Goal: Information Seeking & Learning: Learn about a topic

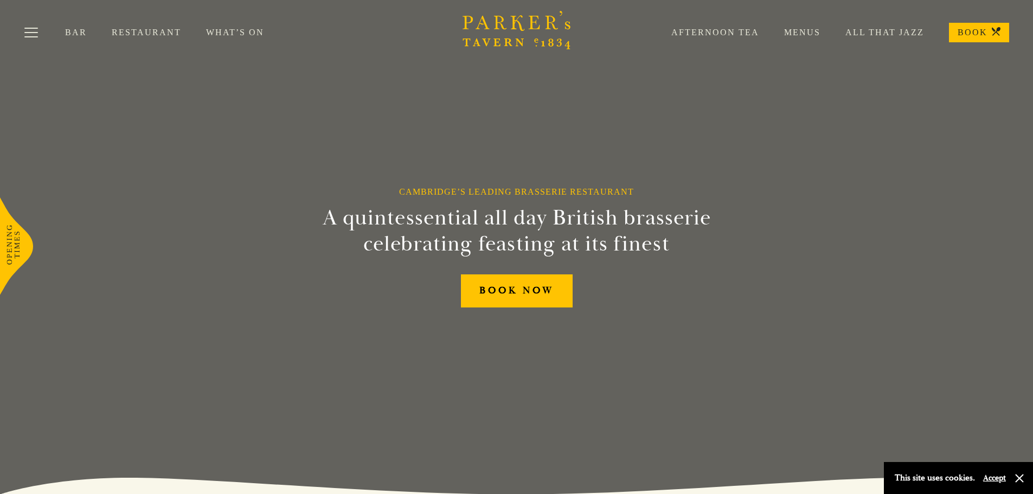
click at [137, 30] on link "Restaurant" at bounding box center [159, 32] width 94 height 11
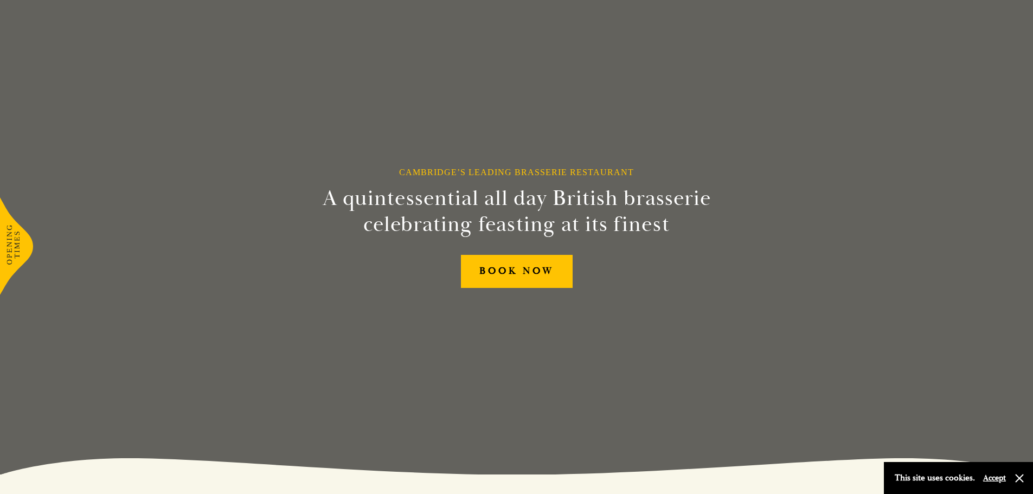
scroll to position [111, 0]
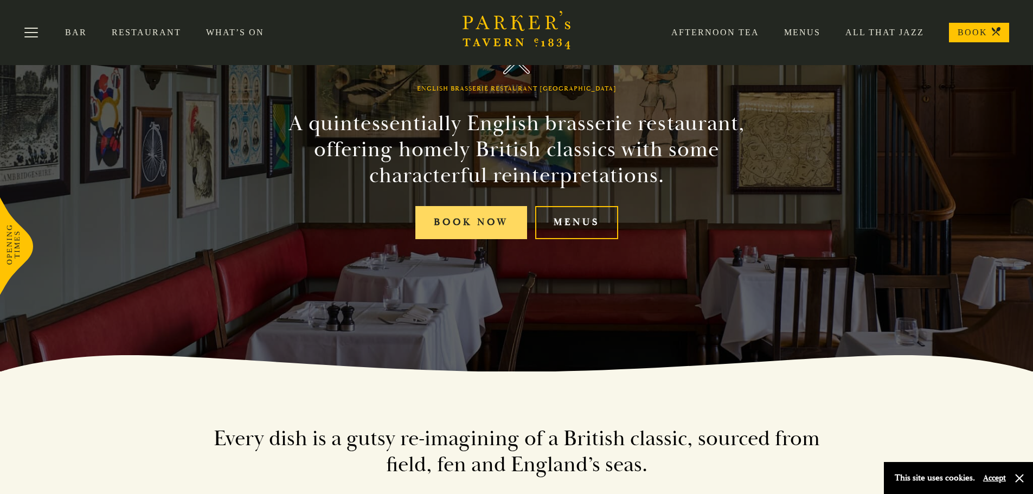
scroll to position [108, 0]
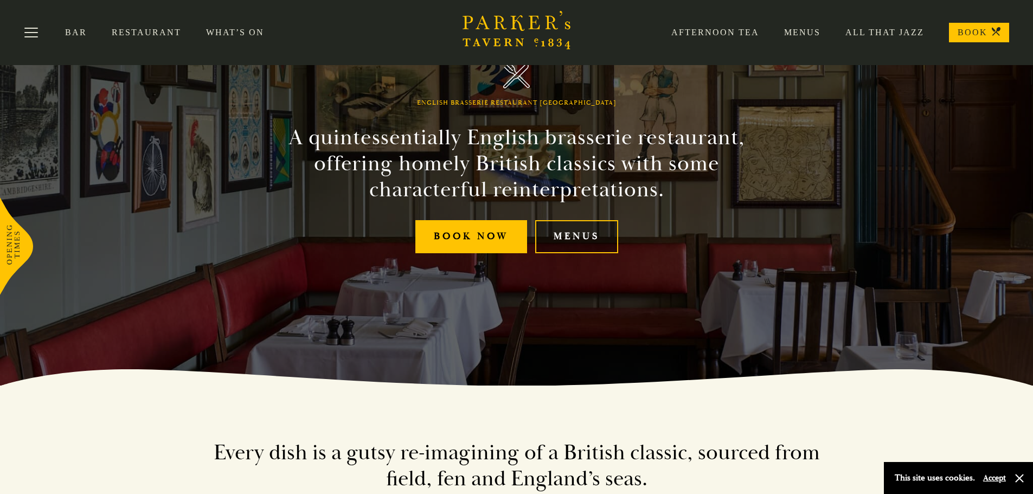
click at [577, 237] on link "Menus" at bounding box center [576, 236] width 83 height 33
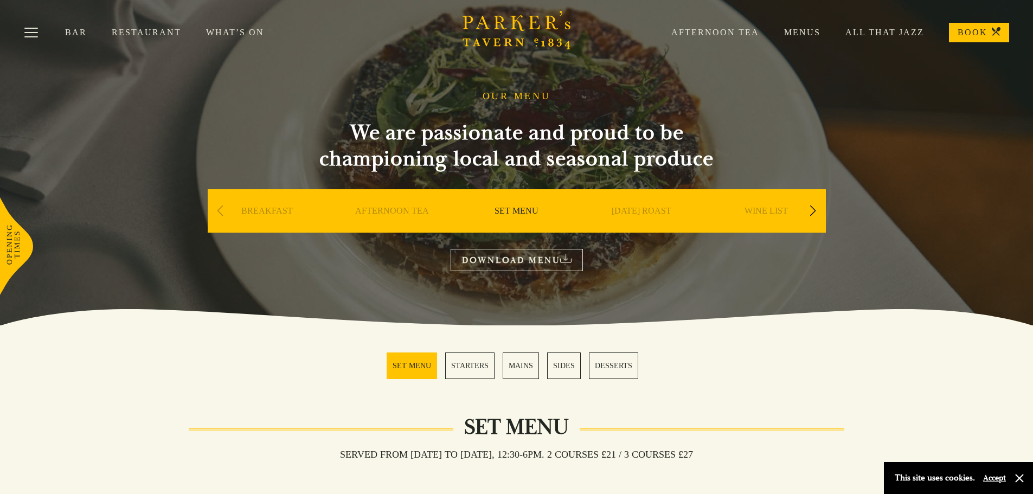
click at [475, 368] on link "STARTERS" at bounding box center [469, 365] width 49 height 27
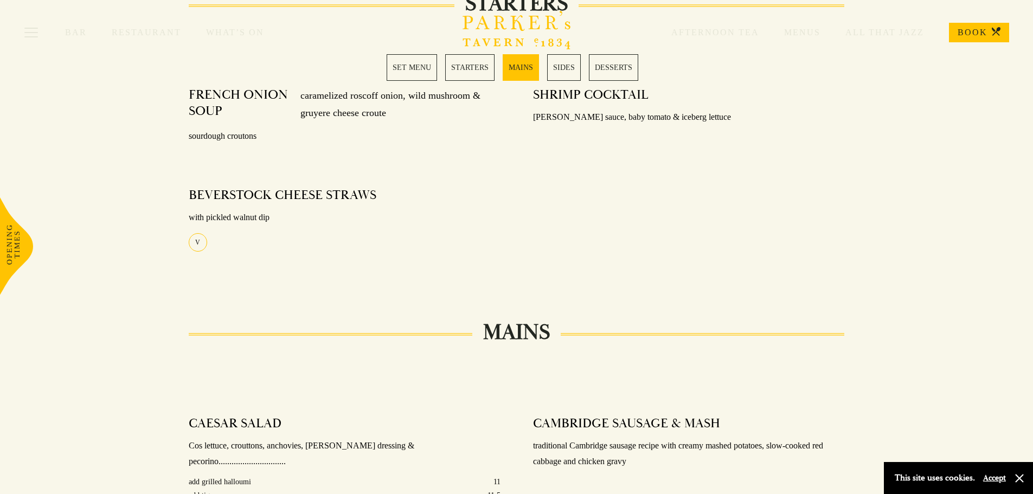
scroll to position [536, 0]
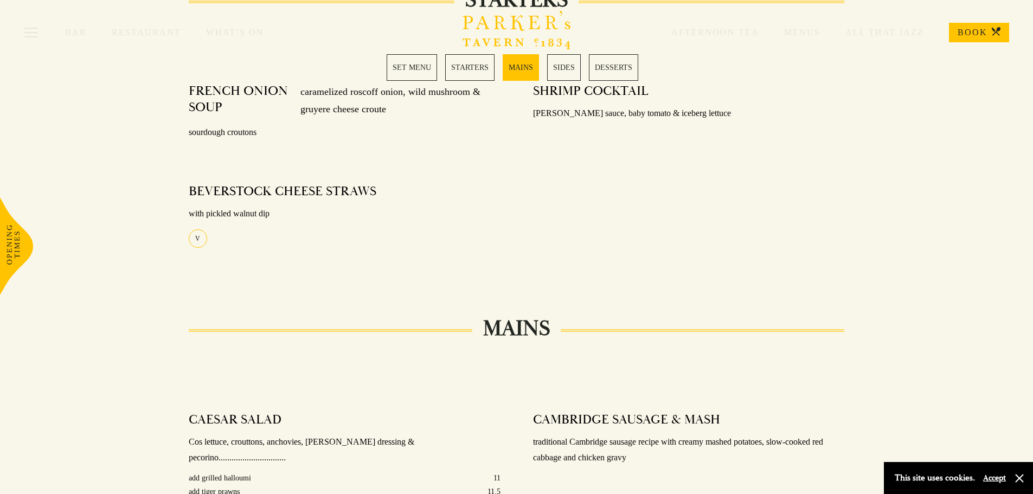
click at [520, 71] on link "MAINS" at bounding box center [520, 67] width 36 height 27
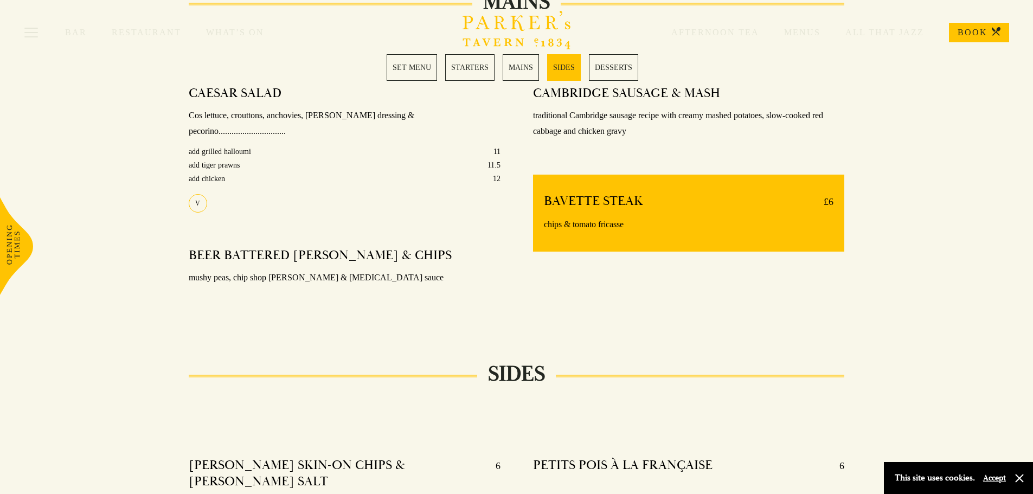
scroll to position [864, 0]
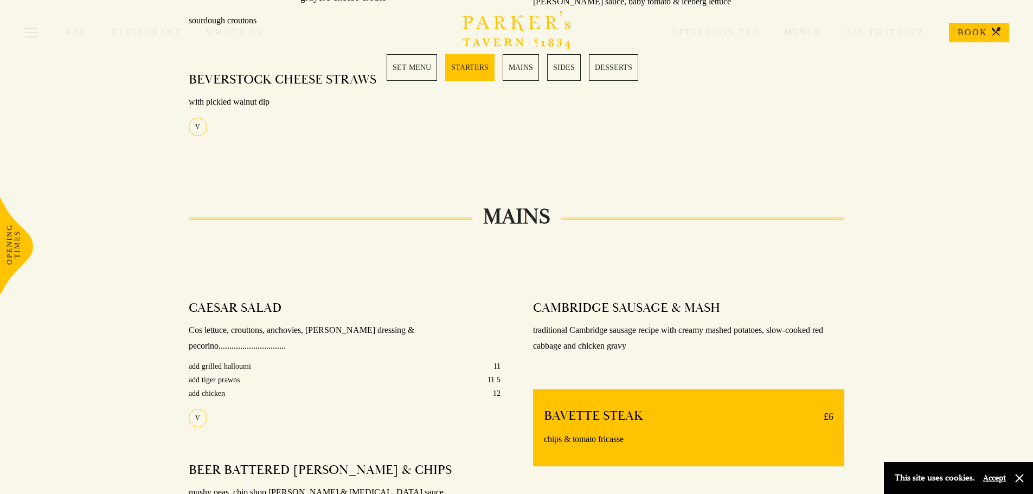
click at [421, 68] on link "SET MENU" at bounding box center [411, 67] width 50 height 27
